Goal: Task Accomplishment & Management: Manage account settings

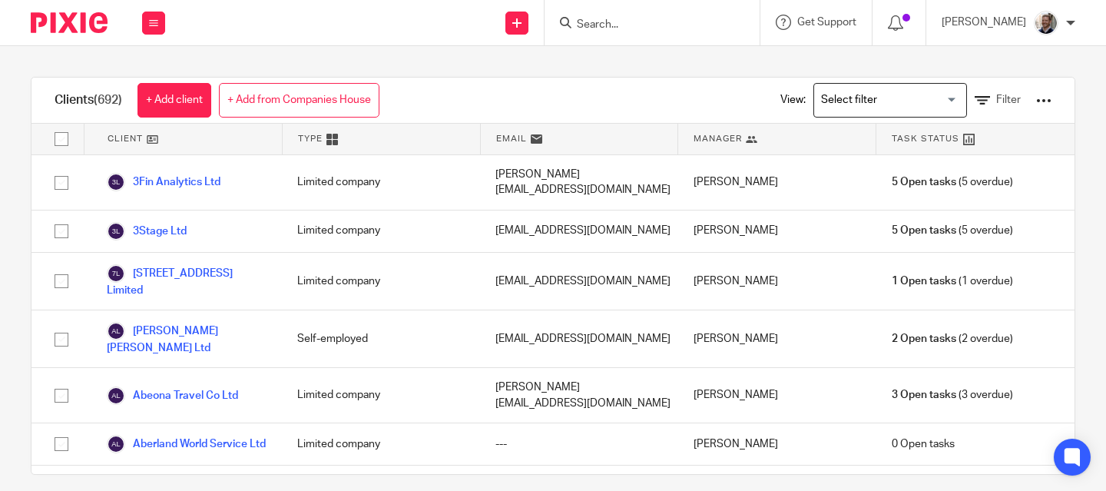
click at [640, 21] on input "Search" at bounding box center [644, 25] width 138 height 14
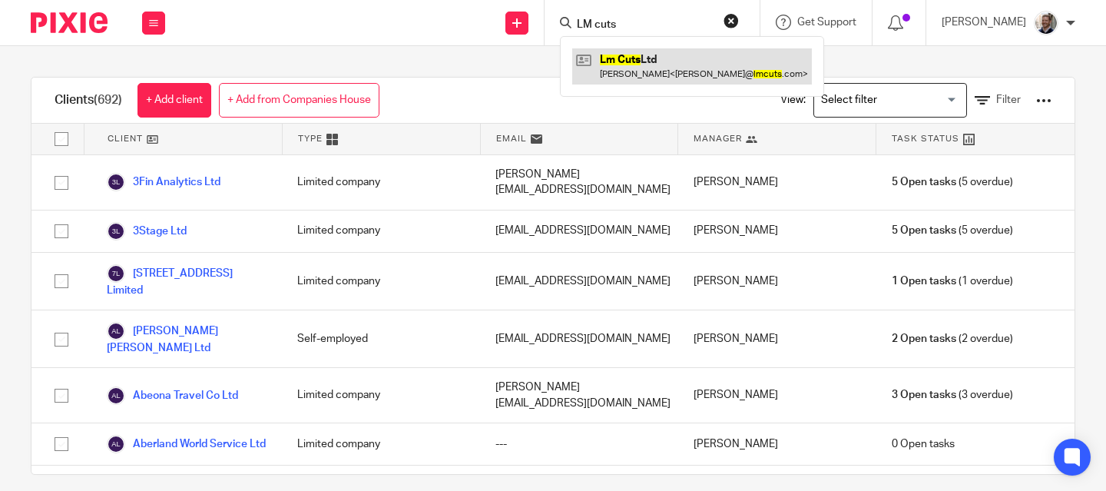
type input "LM cuts"
click at [651, 73] on link at bounding box center [692, 65] width 240 height 35
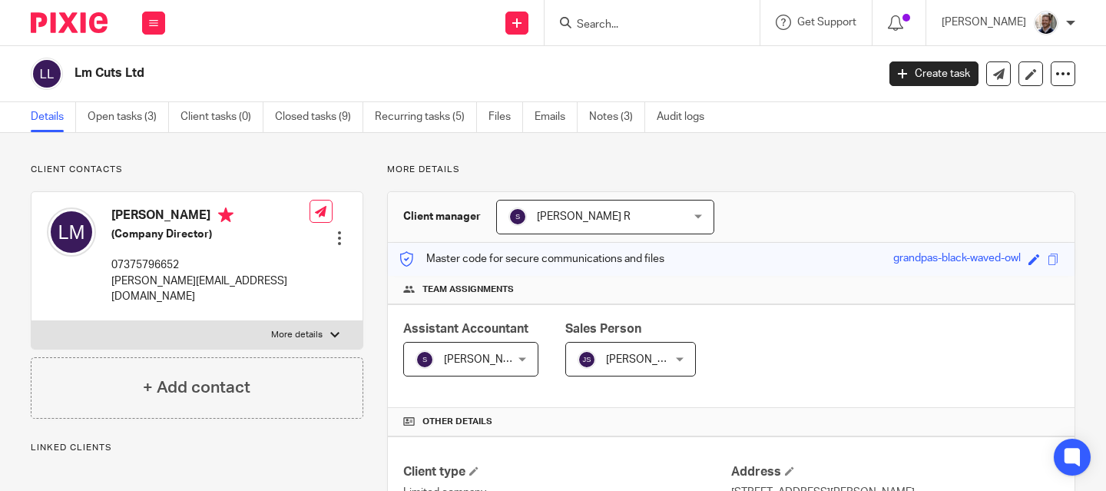
click at [111, 73] on h2 "Lm Cuts Ltd" at bounding box center [392, 73] width 634 height 16
copy main "Lm Cuts Ltd Create task Update from Companies House Export data Merge Archive c…"
click at [710, 28] on input "Search" at bounding box center [644, 25] width 138 height 14
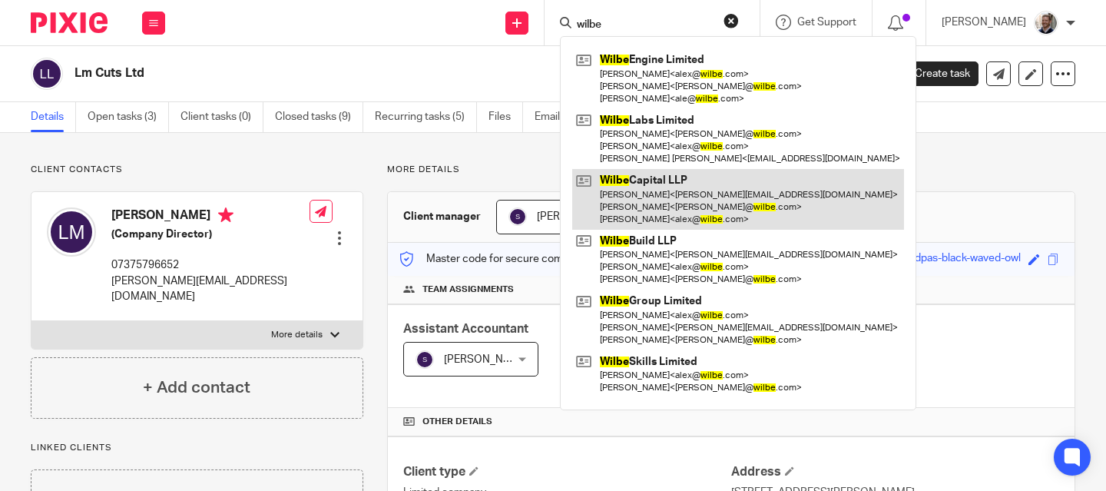
type input "wilbe"
click at [710, 204] on link at bounding box center [738, 199] width 332 height 61
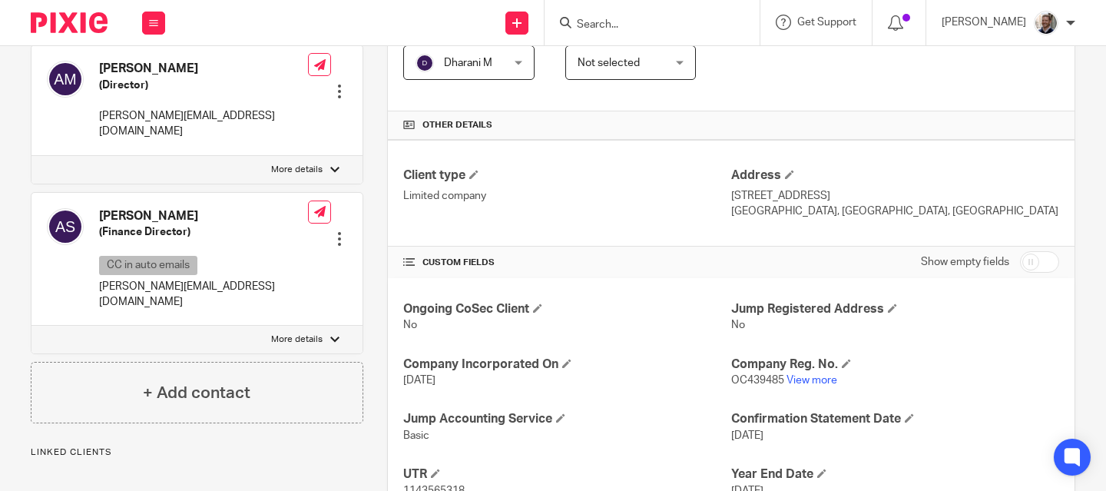
scroll to position [350, 0]
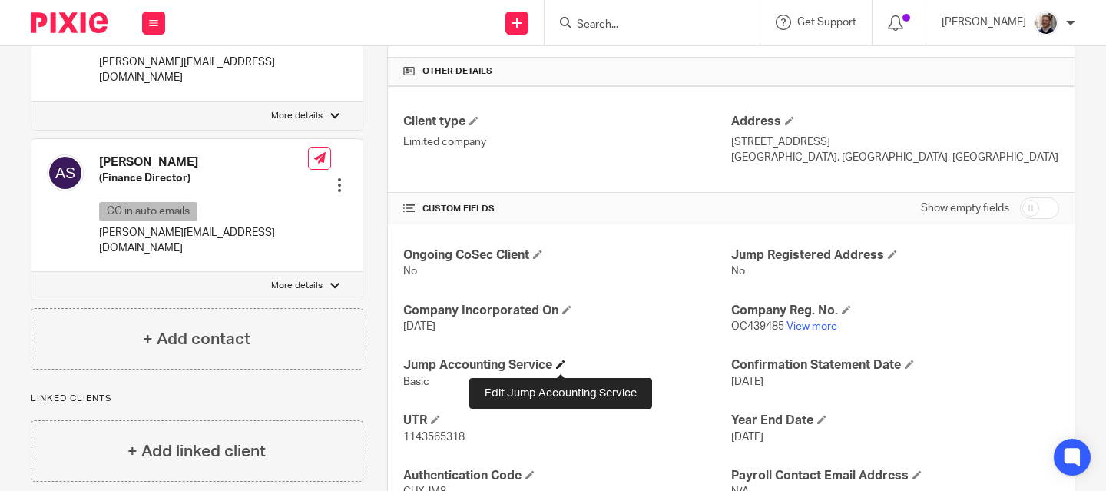
click at [562, 367] on span at bounding box center [560, 364] width 9 height 9
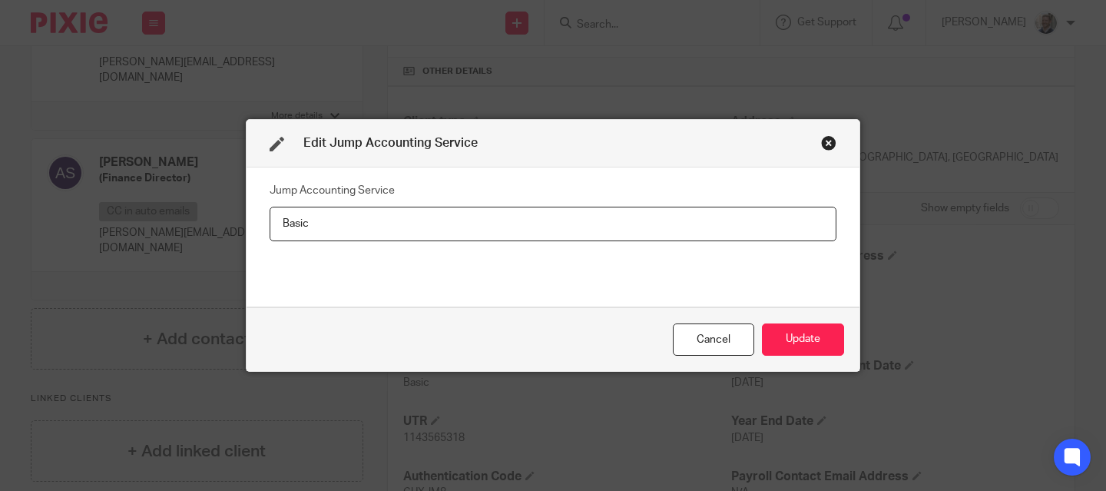
click at [494, 225] on input "Basic" at bounding box center [553, 224] width 567 height 35
type input "Year End Accounts Only"
click at [774, 350] on button "Update" at bounding box center [803, 339] width 82 height 33
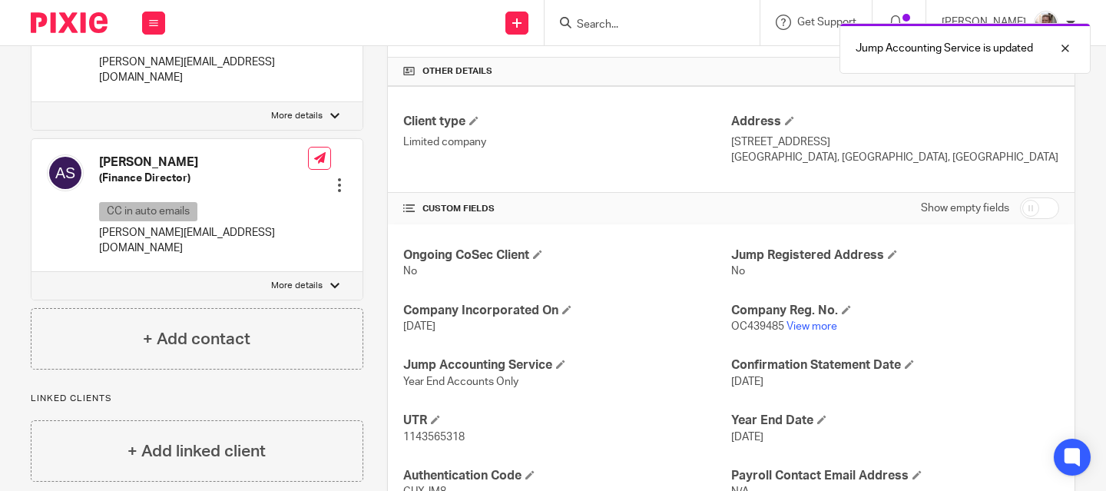
click at [363, 172] on div "More details Client manager Fatjeta Malaj Fatjeta Malaj Aashish A Abinandhana P…" at bounding box center [719, 195] width 712 height 765
click at [1062, 48] on div at bounding box center [1053, 48] width 41 height 18
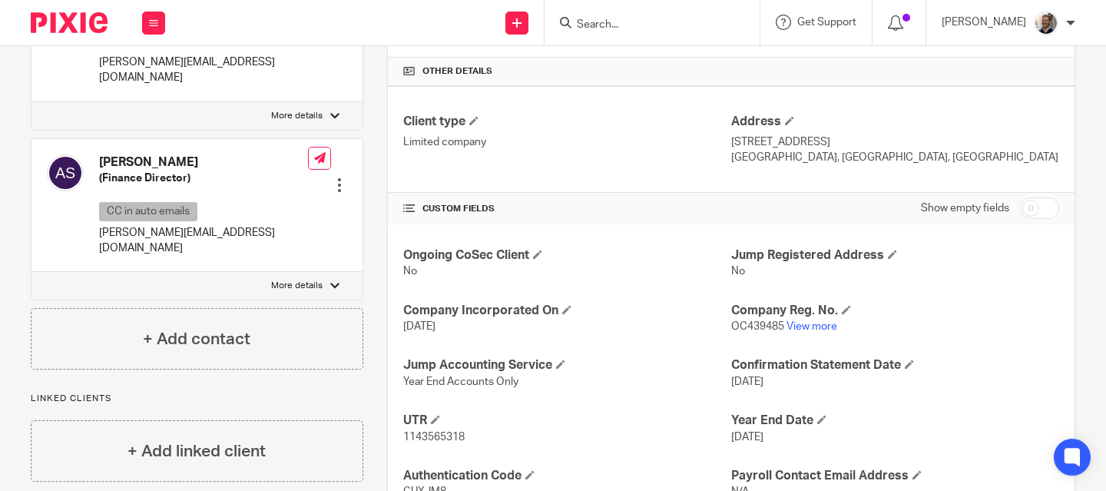
click at [372, 139] on div "More details Client manager Fatjeta Malaj Fatjeta Malaj Aashish A Abinandhana P…" at bounding box center [719, 195] width 712 height 765
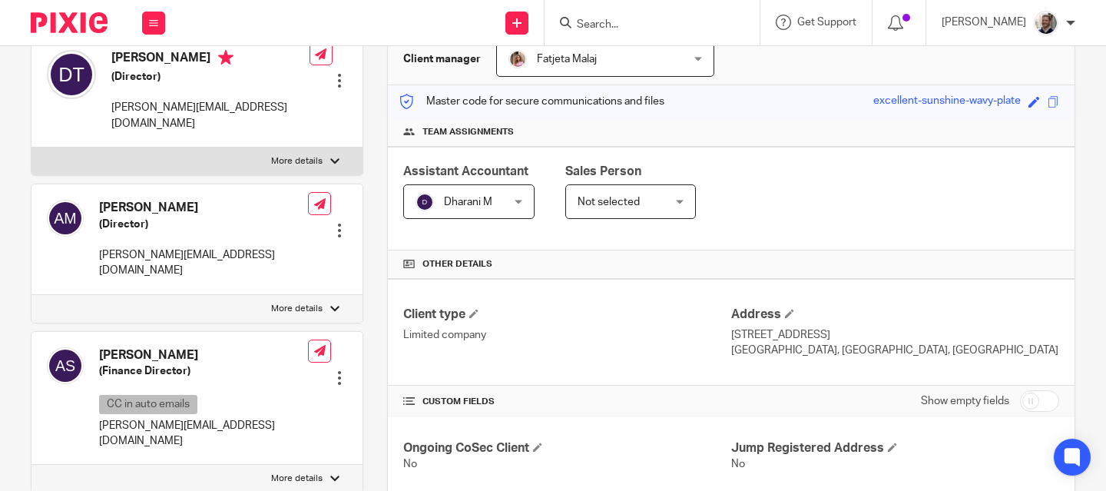
scroll to position [0, 0]
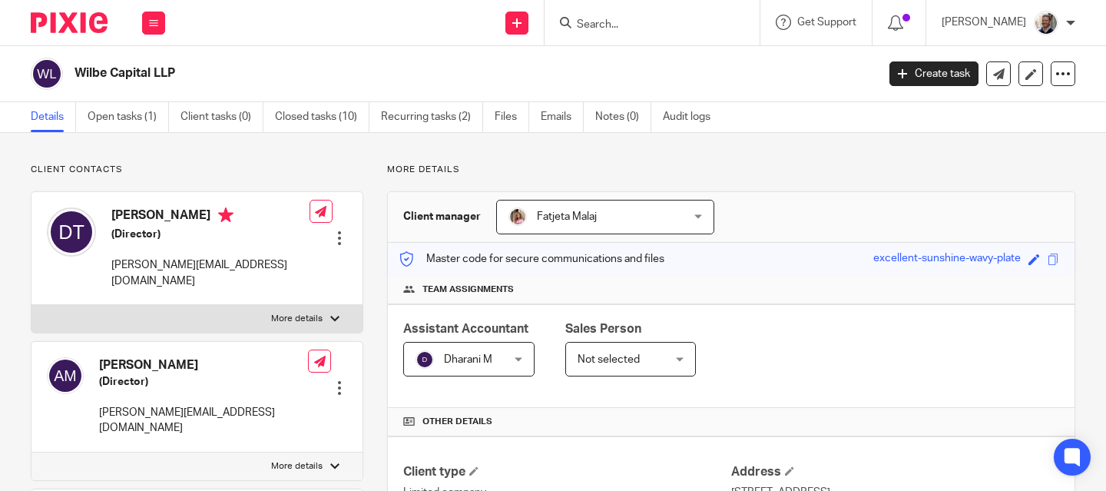
drag, startPoint x: 373, startPoint y: 213, endPoint x: 396, endPoint y: 165, distance: 52.9
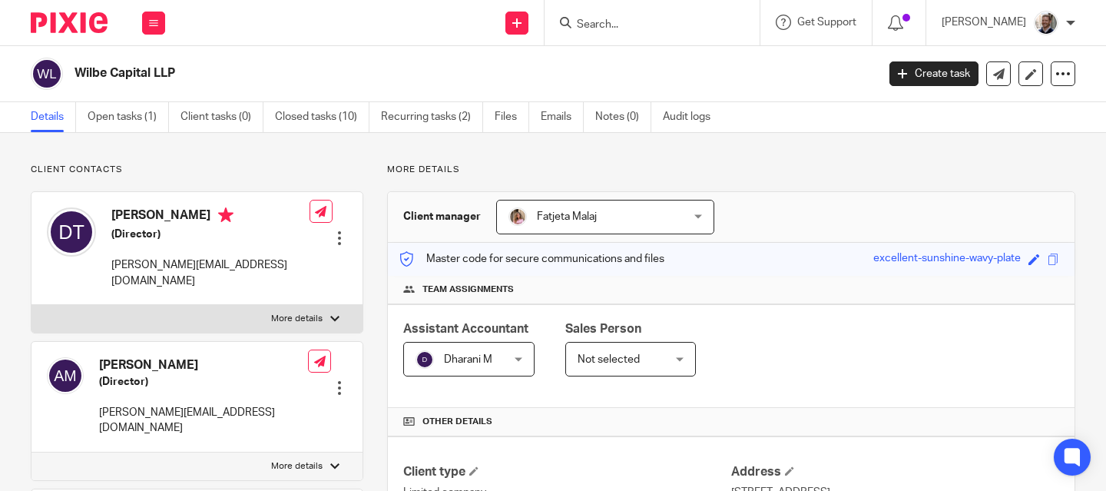
click at [397, 165] on p "More details" at bounding box center [731, 170] width 688 height 12
click at [397, 166] on p "More details" at bounding box center [731, 170] width 688 height 12
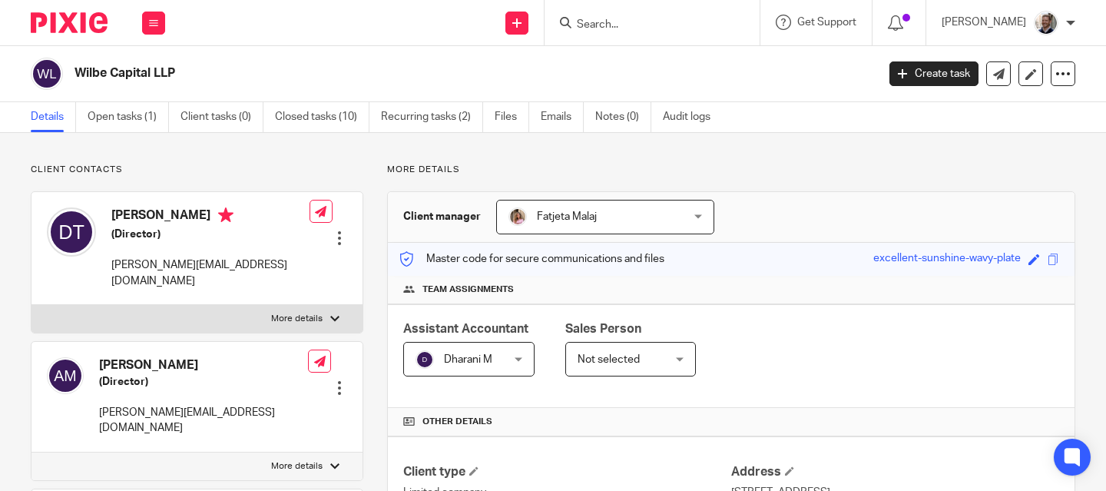
click at [391, 168] on p "More details" at bounding box center [731, 170] width 688 height 12
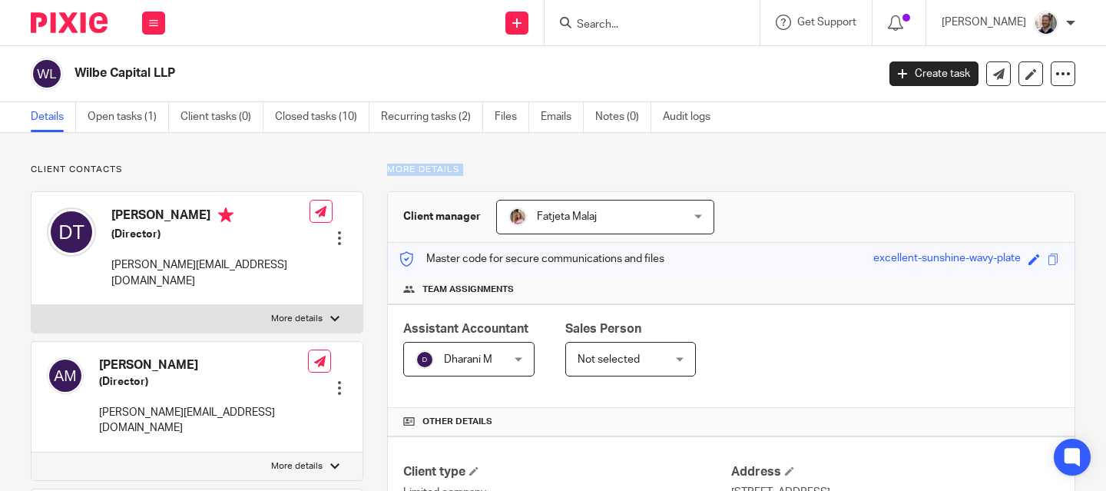
click at [395, 169] on p "More details" at bounding box center [731, 170] width 688 height 12
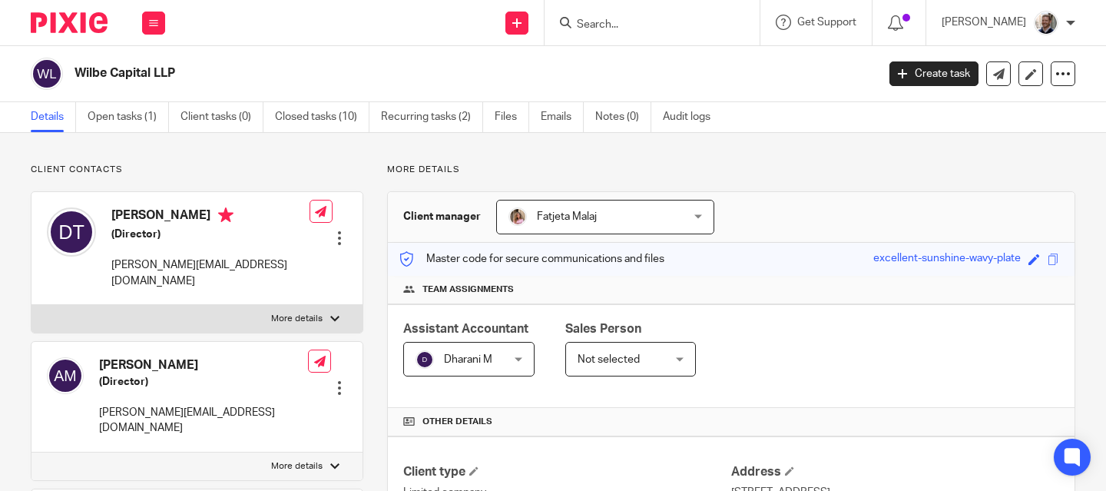
click at [48, 172] on p "Client contacts" at bounding box center [197, 170] width 333 height 12
click at [410, 165] on p "More details" at bounding box center [731, 170] width 688 height 12
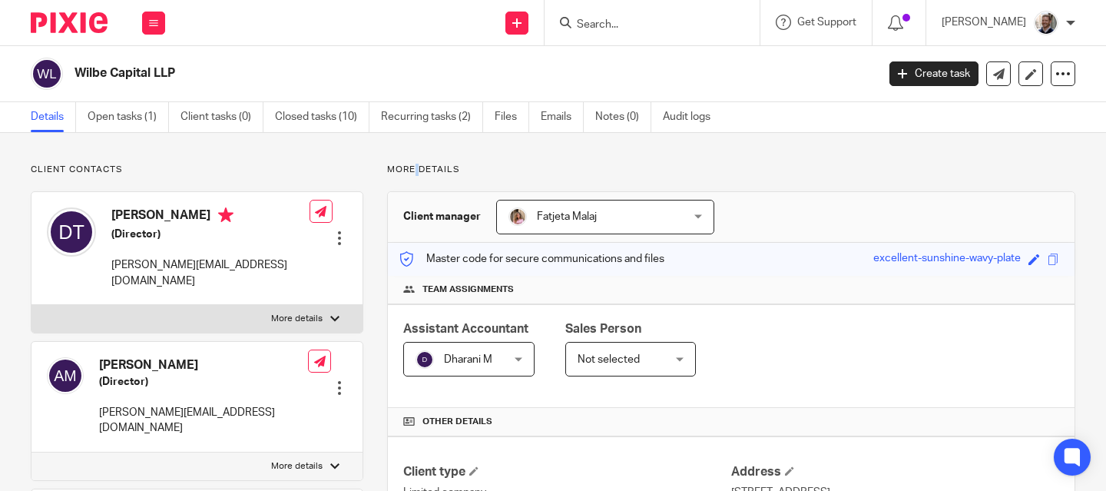
click at [410, 164] on p "More details" at bounding box center [731, 170] width 688 height 12
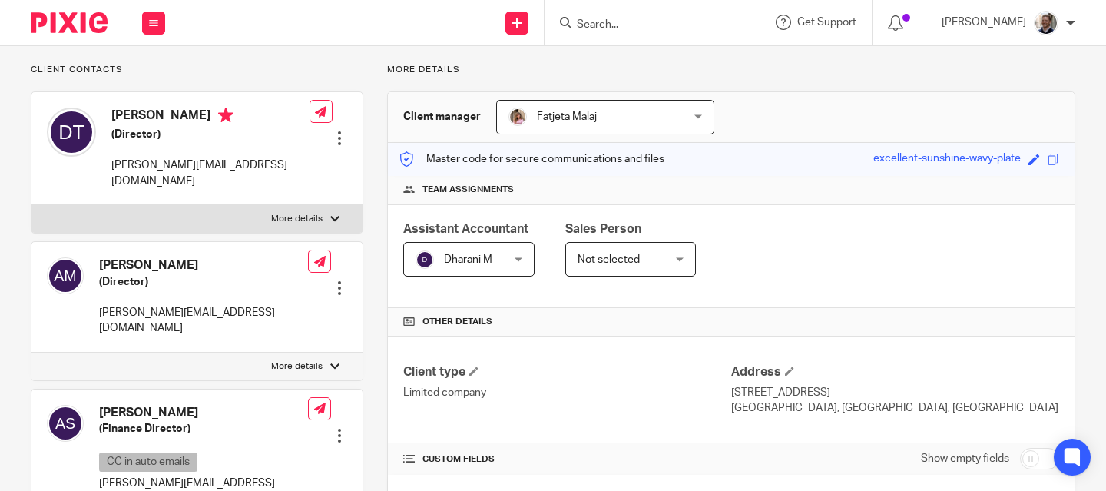
scroll to position [101, 0]
click at [366, 199] on div "More details Client manager Fatjeta Malaj Fatjeta Malaj Aashish A Abinandhana P…" at bounding box center [719, 445] width 712 height 765
click at [365, 165] on div "More details Client manager Fatjeta Malaj Fatjeta Malaj Aashish A Abinandhana P…" at bounding box center [719, 445] width 712 height 765
click at [367, 106] on div "More details Client manager Fatjeta Malaj Fatjeta Malaj Aashish A Abinandhana P…" at bounding box center [719, 445] width 712 height 765
click at [369, 108] on div "More details Client manager Fatjeta Malaj Fatjeta Malaj Aashish A Abinandhana P…" at bounding box center [719, 445] width 712 height 765
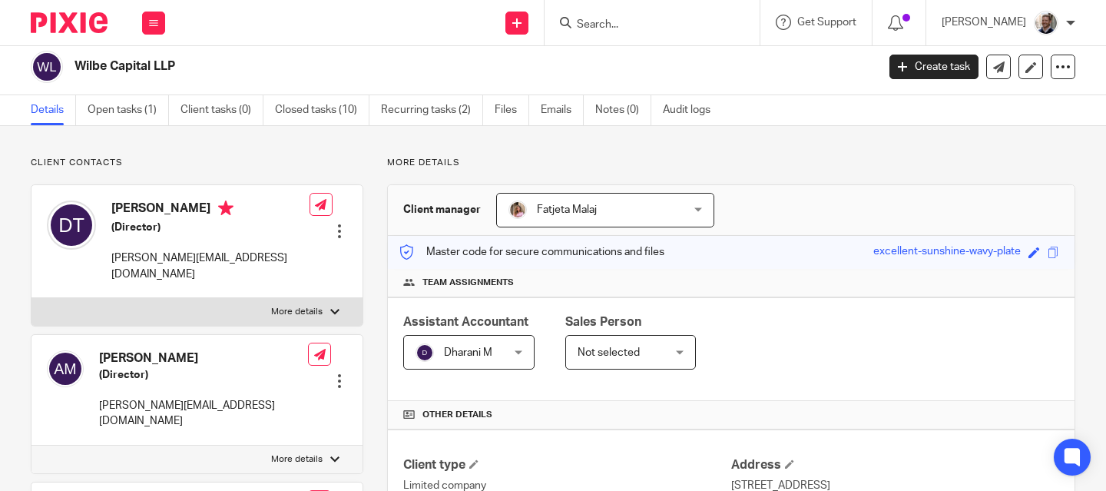
scroll to position [0, 0]
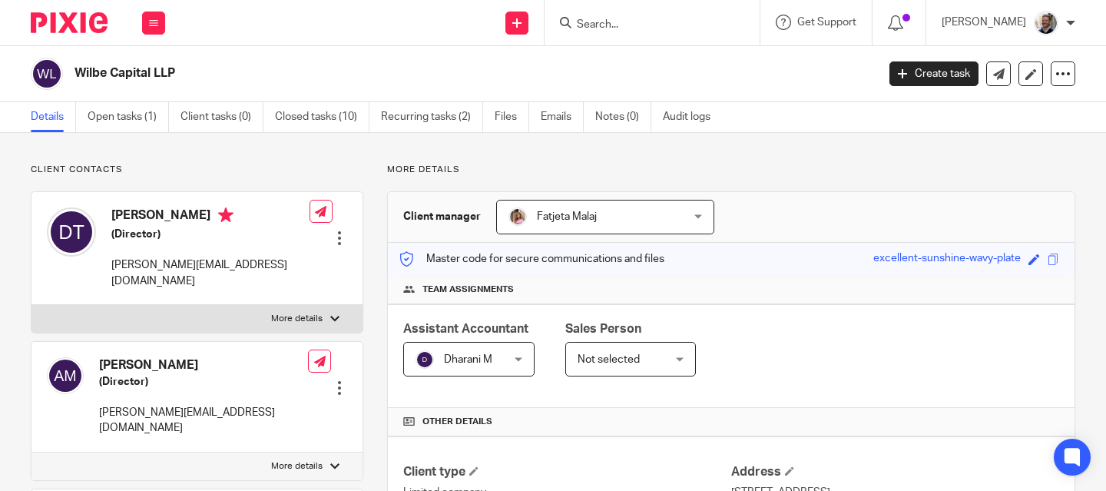
click at [396, 166] on p "More details" at bounding box center [731, 170] width 688 height 12
click at [396, 167] on p "More details" at bounding box center [731, 170] width 688 height 12
drag, startPoint x: 350, startPoint y: 169, endPoint x: 359, endPoint y: 176, distance: 10.9
click at [350, 169] on p "Client contacts" at bounding box center [197, 170] width 333 height 12
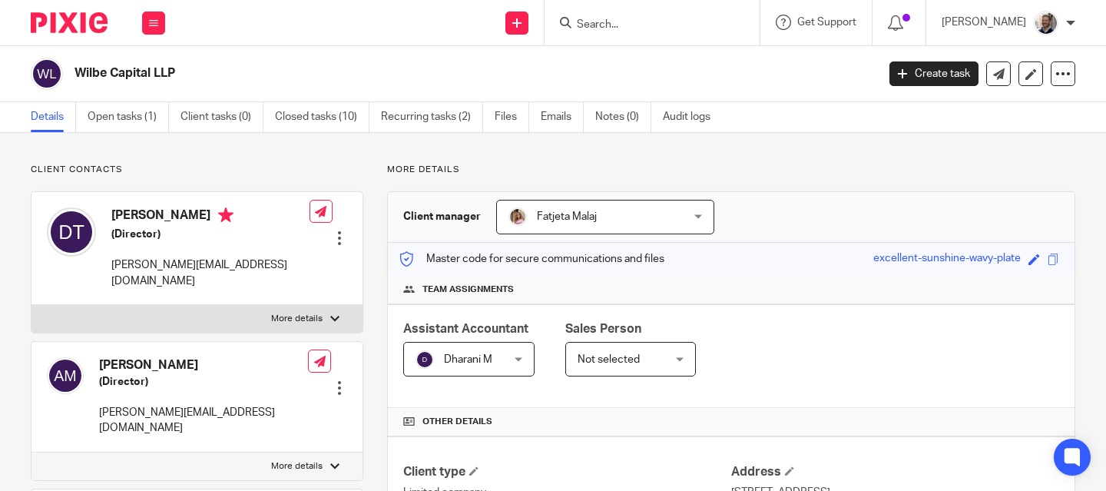
click at [393, 170] on p "More details" at bounding box center [731, 170] width 688 height 12
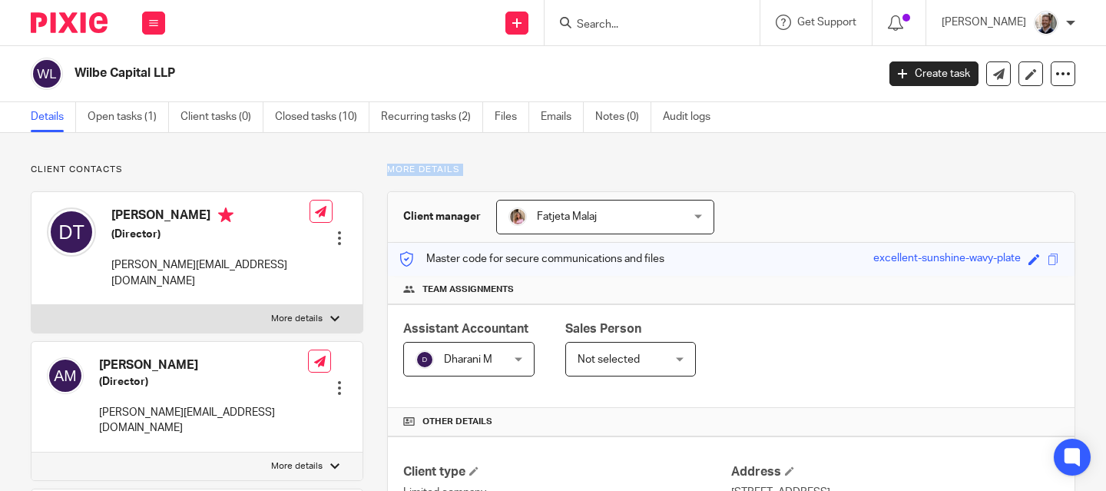
click at [393, 170] on p "More details" at bounding box center [731, 170] width 688 height 12
click at [387, 174] on p "More details" at bounding box center [731, 170] width 688 height 12
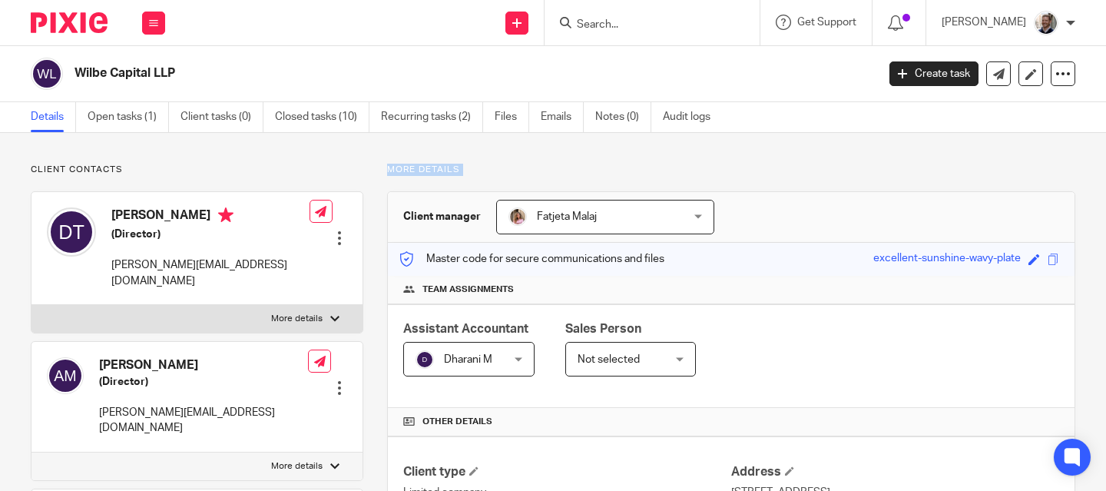
click at [394, 172] on p "More details" at bounding box center [731, 170] width 688 height 12
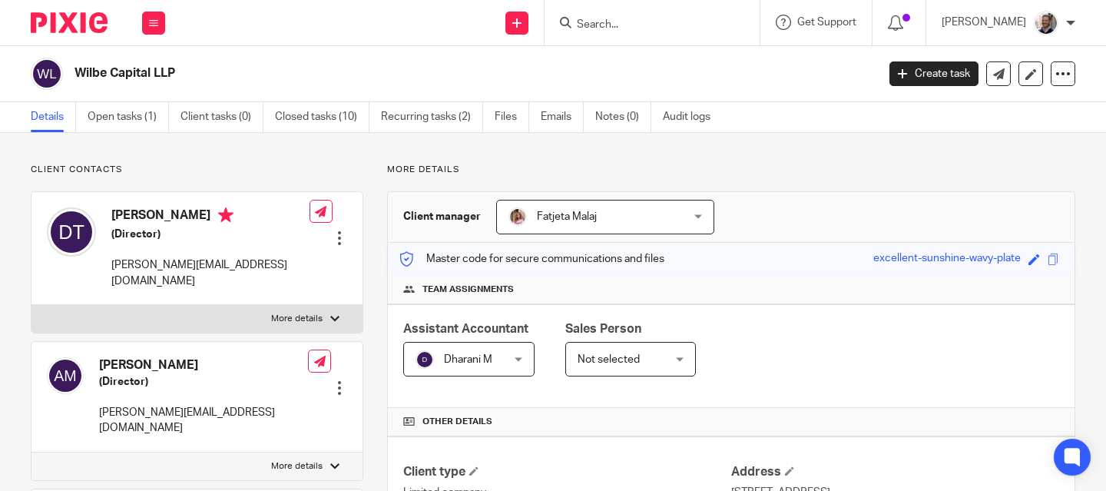
click at [387, 173] on p "More details" at bounding box center [731, 170] width 688 height 12
click at [395, 167] on p "More details" at bounding box center [731, 170] width 688 height 12
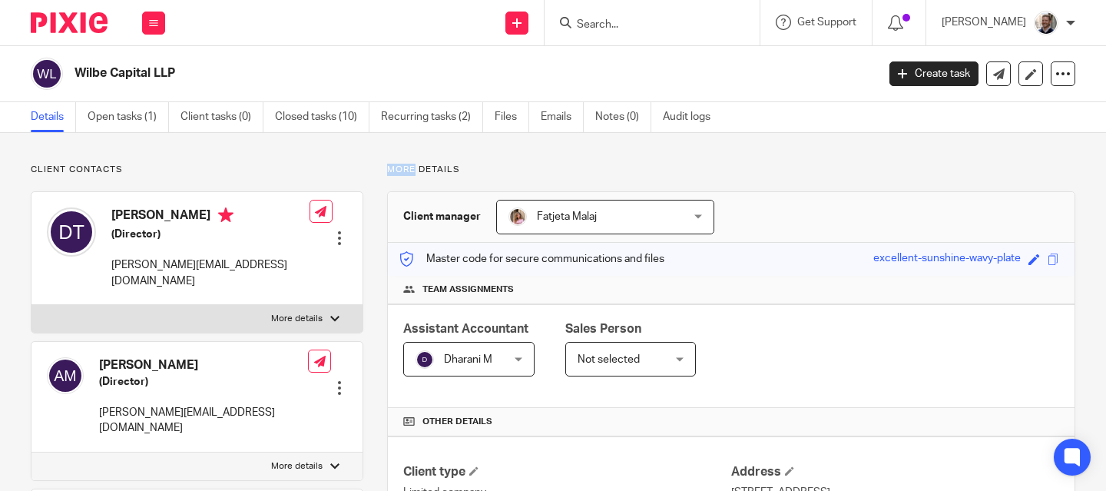
click at [395, 167] on p "More details" at bounding box center [731, 170] width 688 height 12
drag, startPoint x: 395, startPoint y: 167, endPoint x: 388, endPoint y: 180, distance: 14.1
click at [395, 167] on p "More details" at bounding box center [731, 170] width 688 height 12
click at [395, 172] on p "More details" at bounding box center [731, 170] width 688 height 12
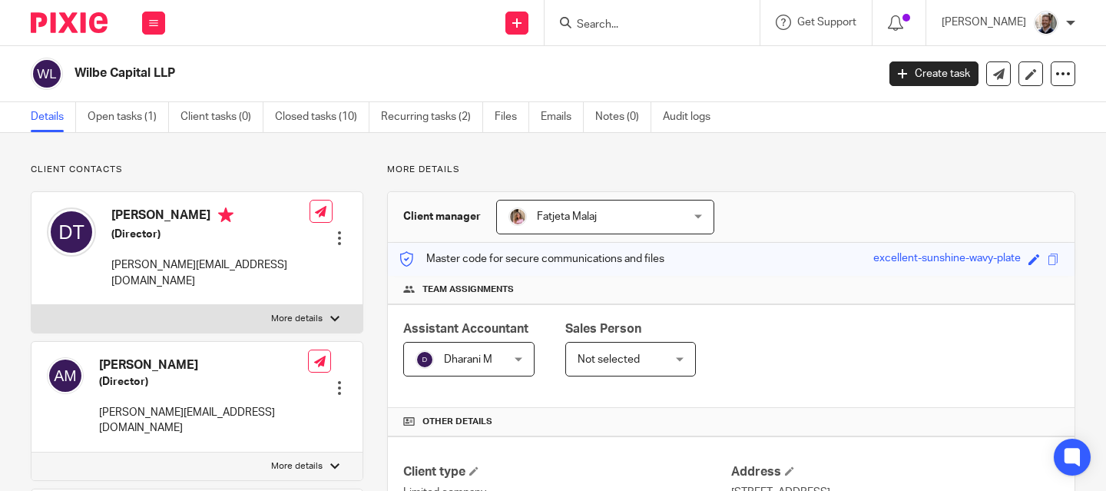
click at [395, 172] on p "More details" at bounding box center [731, 170] width 688 height 12
click at [393, 170] on p "More details" at bounding box center [731, 170] width 688 height 12
click at [393, 171] on p "More details" at bounding box center [731, 170] width 688 height 12
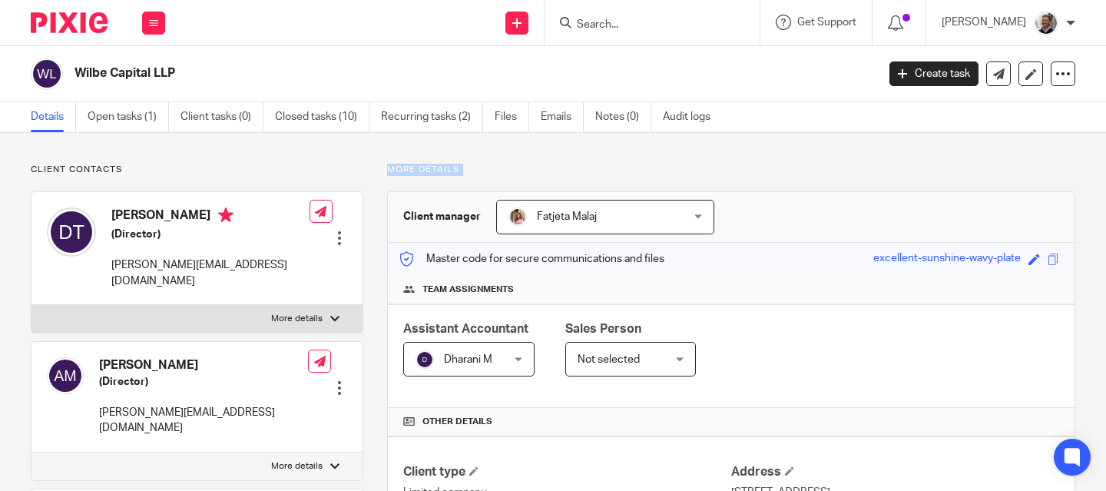
click at [393, 171] on p "More details" at bounding box center [731, 170] width 688 height 12
